Goal: Task Accomplishment & Management: Complete application form

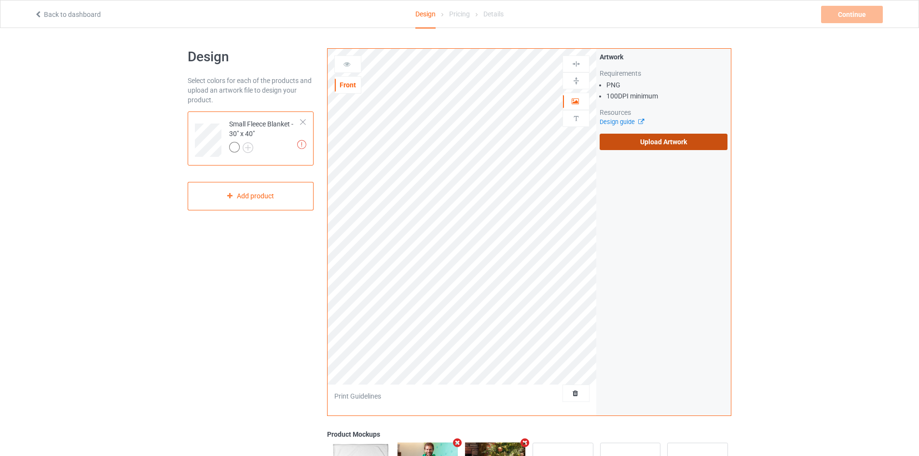
click at [660, 140] on label "Upload Artwork" at bounding box center [664, 142] width 128 height 16
click at [0, 0] on input "Upload Artwork" at bounding box center [0, 0] width 0 height 0
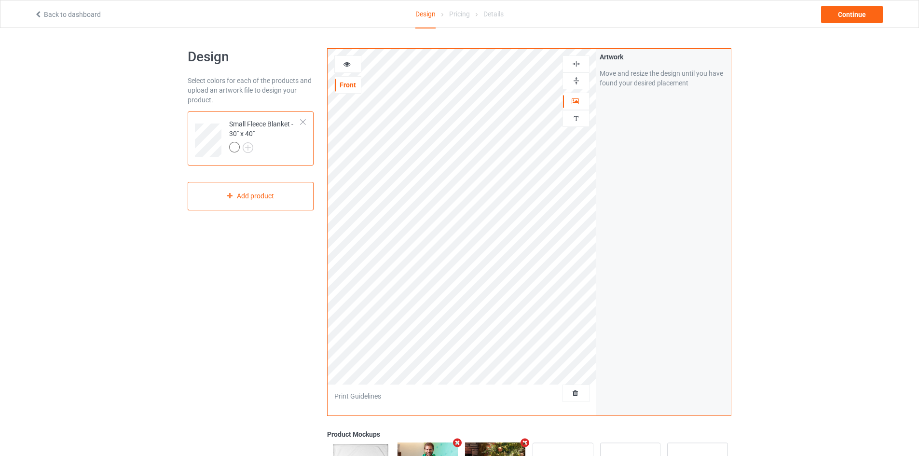
click at [576, 79] on img at bounding box center [576, 80] width 9 height 9
click at [578, 62] on img at bounding box center [576, 63] width 9 height 9
click at [572, 79] on img at bounding box center [576, 80] width 9 height 9
click at [573, 63] on img at bounding box center [576, 63] width 9 height 9
click at [576, 61] on img at bounding box center [576, 63] width 9 height 9
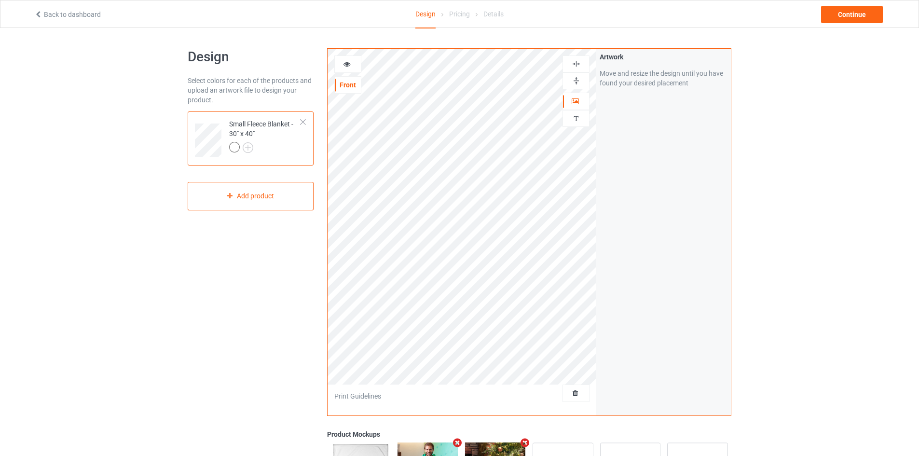
click at [578, 64] on img at bounding box center [576, 63] width 9 height 9
click at [578, 80] on img at bounding box center [576, 80] width 9 height 9
click at [579, 57] on div at bounding box center [575, 63] width 27 height 17
click at [575, 78] on img at bounding box center [576, 80] width 9 height 9
click at [578, 65] on img at bounding box center [576, 63] width 9 height 9
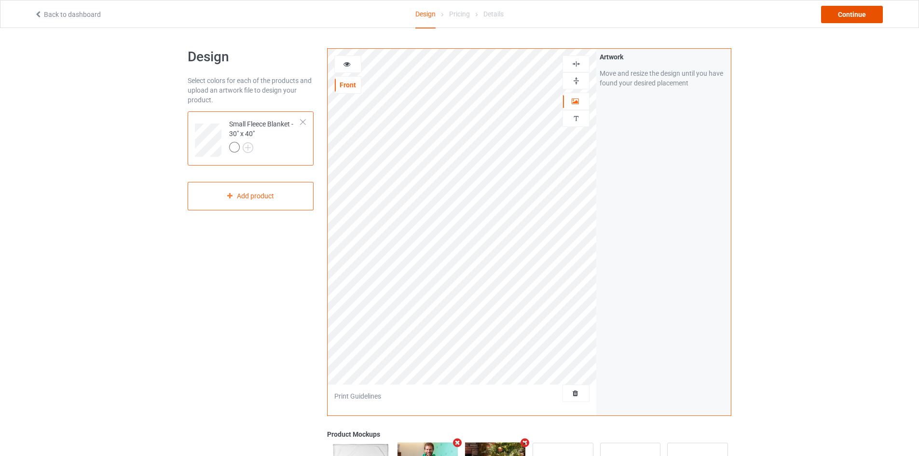
click at [871, 10] on div "Continue" at bounding box center [852, 14] width 62 height 17
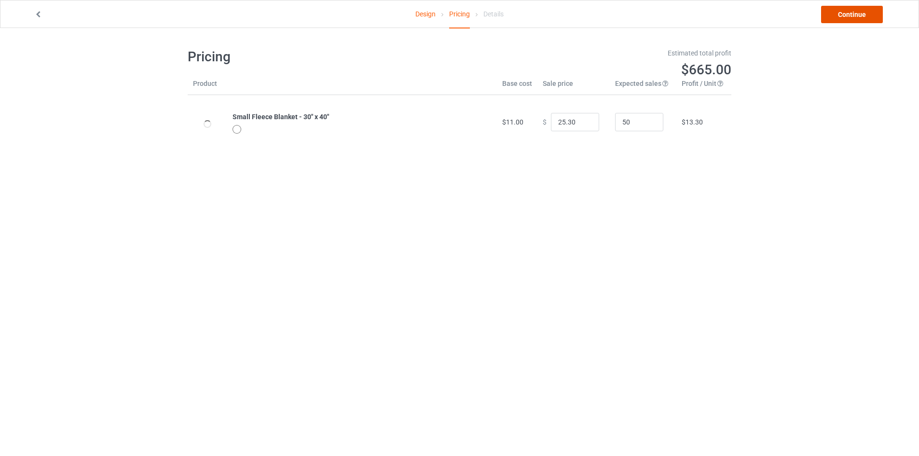
click at [858, 14] on link "Continue" at bounding box center [852, 14] width 62 height 17
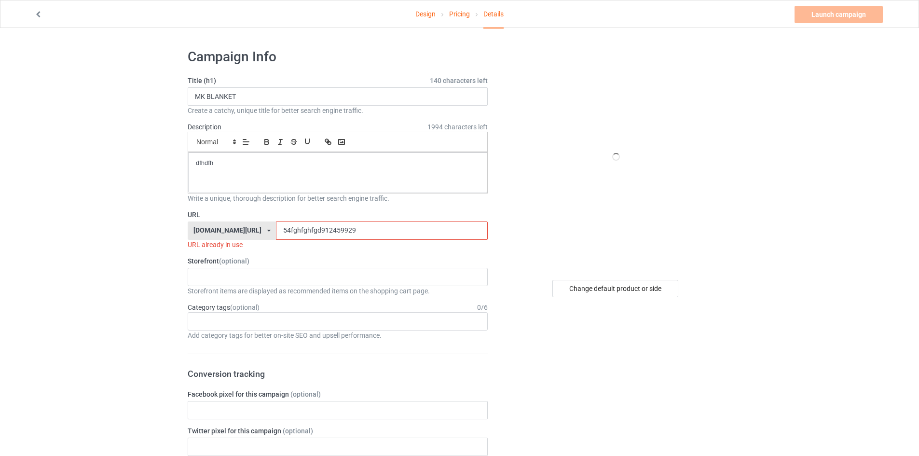
click at [313, 233] on input "54fghfghfgd912459929" at bounding box center [381, 230] width 211 height 18
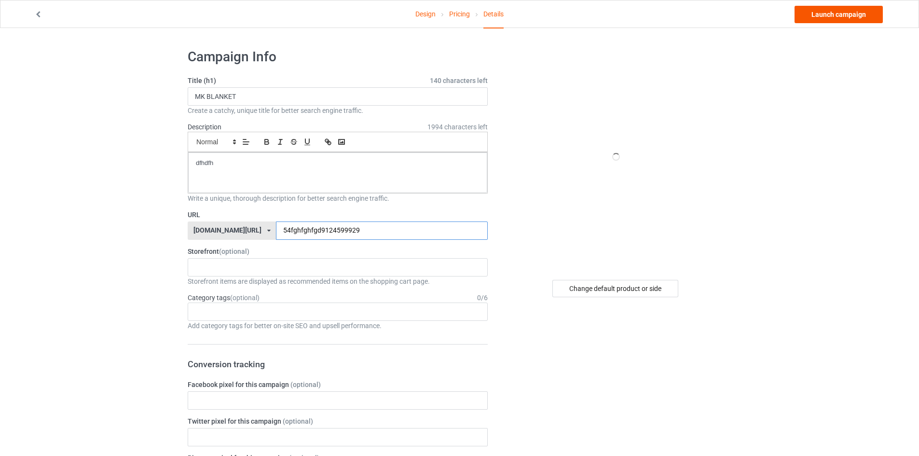
type input "54fghfghfgd9124599929"
click at [864, 6] on link "Launch campaign" at bounding box center [838, 14] width 88 height 17
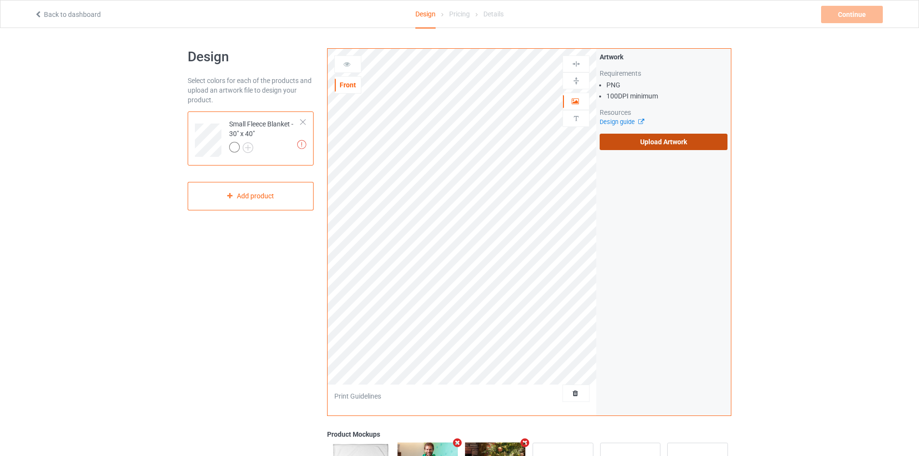
click at [639, 139] on label "Upload Artwork" at bounding box center [664, 142] width 128 height 16
click at [0, 0] on input "Upload Artwork" at bounding box center [0, 0] width 0 height 0
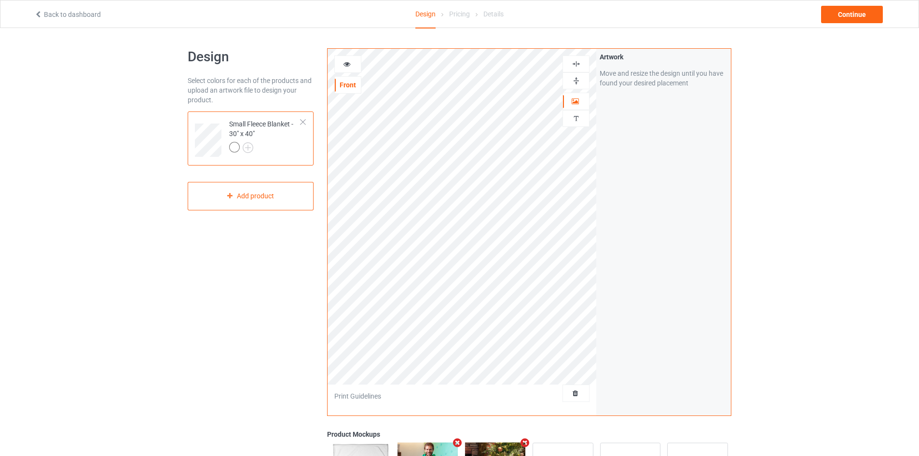
click at [576, 84] on img at bounding box center [576, 80] width 9 height 9
click at [579, 65] on img at bounding box center [576, 63] width 9 height 9
click at [579, 83] on img at bounding box center [576, 80] width 9 height 9
click at [577, 71] on div at bounding box center [575, 63] width 27 height 17
click at [570, 84] on div at bounding box center [576, 80] width 26 height 9
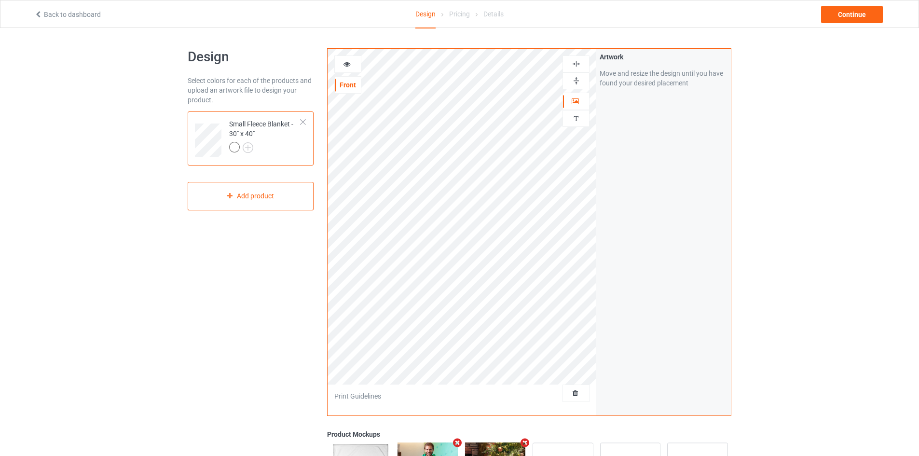
click at [580, 68] on img at bounding box center [576, 63] width 9 height 9
click at [851, 16] on div "Continue" at bounding box center [852, 14] width 62 height 17
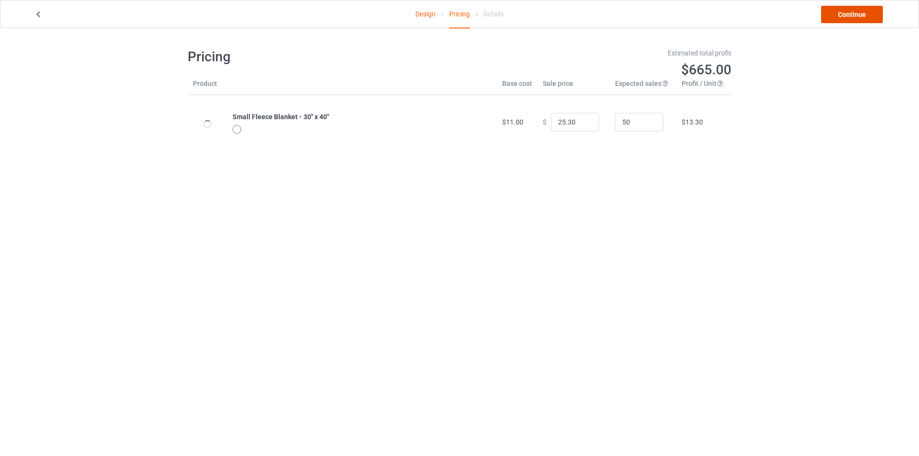
click at [852, 15] on link "Continue" at bounding box center [852, 14] width 62 height 17
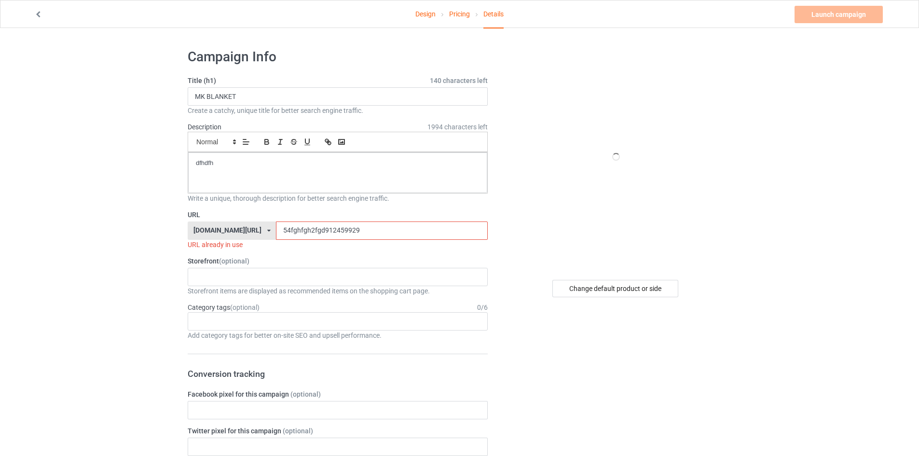
click at [317, 229] on input "54fghfgh2fgd912459929" at bounding box center [381, 230] width 211 height 18
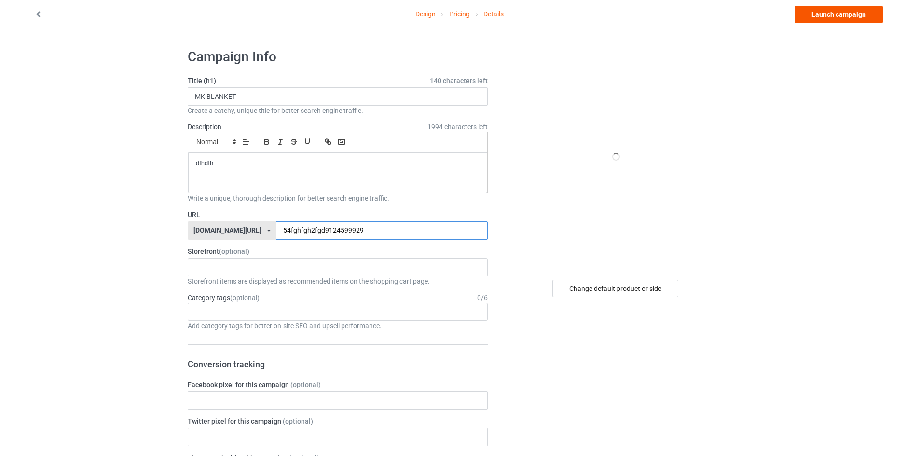
type input "54fghfgh2fgd9124599929"
click at [822, 14] on link "Launch campaign" at bounding box center [838, 14] width 88 height 17
